Goal: Find specific page/section: Find specific page/section

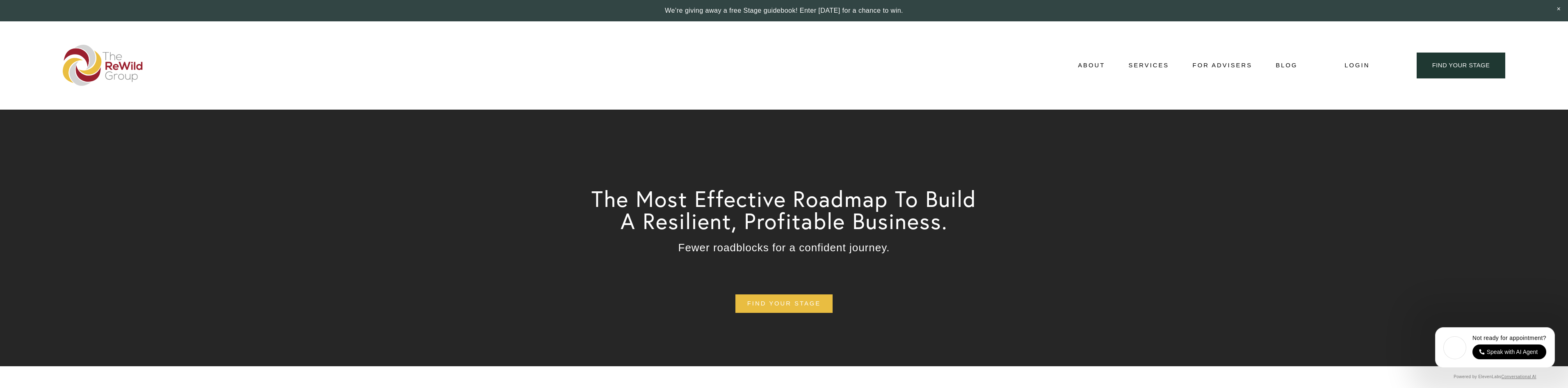
click at [1165, 64] on span "Services" at bounding box center [1149, 65] width 41 height 11
click at [0, 0] on span "Adviser-Led" at bounding box center [0, 0] width 0 height 0
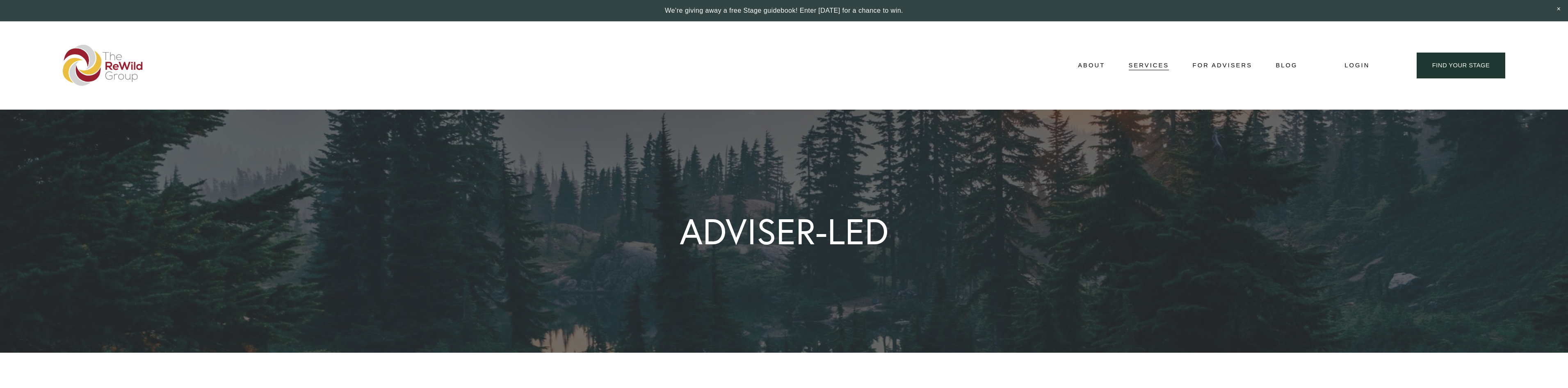
click at [1102, 66] on span "About" at bounding box center [1091, 65] width 27 height 11
click at [0, 0] on span "Adviser Network" at bounding box center [0, 0] width 0 height 0
